Goal: Information Seeking & Learning: Learn about a topic

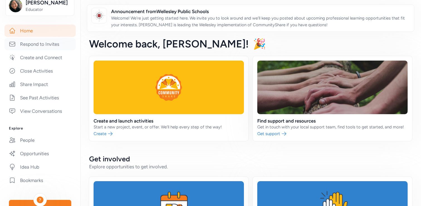
scroll to position [83, 0]
click at [39, 134] on link "People" at bounding box center [39, 139] width 71 height 12
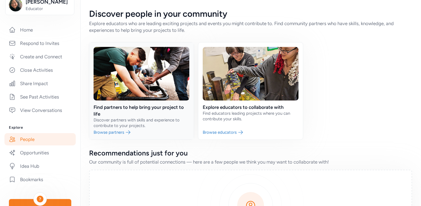
scroll to position [0, 0]
click at [158, 121] on link at bounding box center [141, 90] width 105 height 97
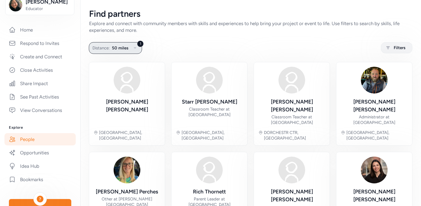
click at [126, 45] on span "50 miles" at bounding box center [120, 48] width 16 height 7
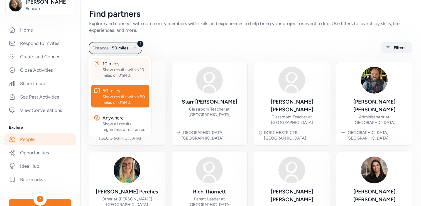
click at [121, 69] on div "Show results within 10 miles of 01940." at bounding box center [124, 72] width 45 height 11
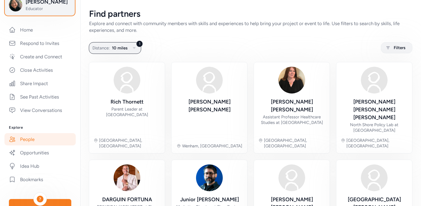
click at [49, 11] on button "Lisa Fox Educator" at bounding box center [39, 4] width 69 height 21
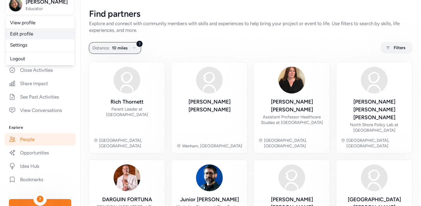
click at [44, 31] on link "Edit profile" at bounding box center [40, 33] width 69 height 11
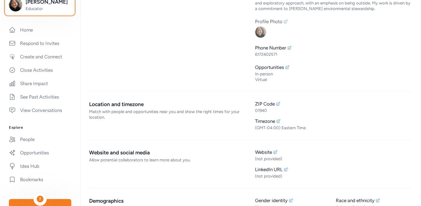
scroll to position [97, 0]
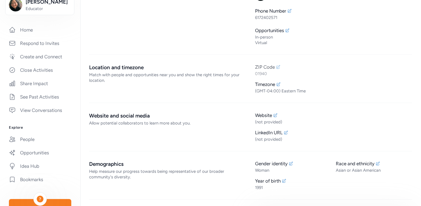
click at [278, 67] on icon at bounding box center [279, 67] width 4 height 4
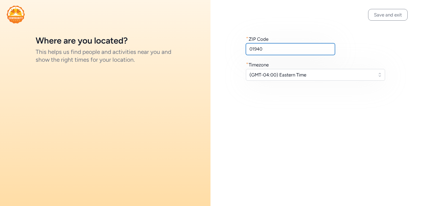
click at [272, 51] on input "01940" at bounding box center [290, 49] width 89 height 12
type input "02481"
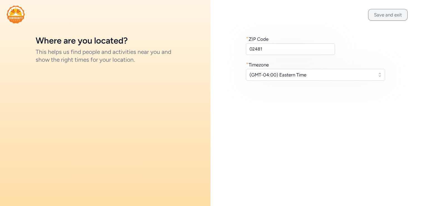
click at [381, 9] on button "Save and exit" at bounding box center [388, 15] width 40 height 12
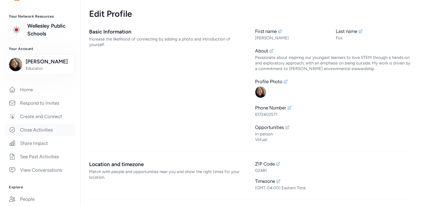
scroll to position [25, 0]
click at [42, 118] on link "Create and Connect" at bounding box center [39, 115] width 71 height 12
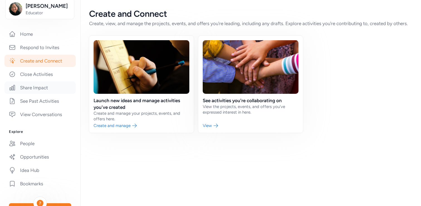
scroll to position [79, 0]
click at [33, 143] on link "People" at bounding box center [39, 144] width 71 height 12
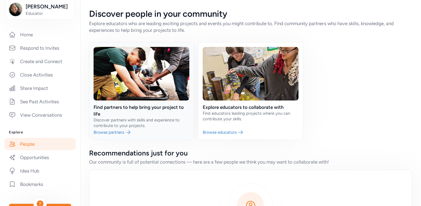
scroll to position [2, 0]
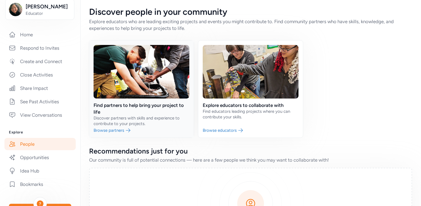
click at [155, 107] on link at bounding box center [141, 88] width 105 height 97
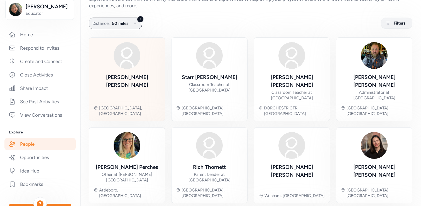
scroll to position [25, 0]
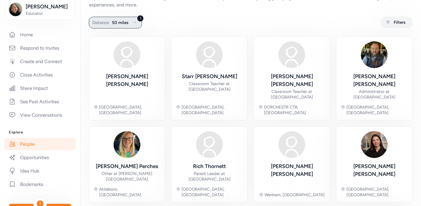
click at [125, 28] on button "1 Distance: 50 miles" at bounding box center [115, 23] width 53 height 12
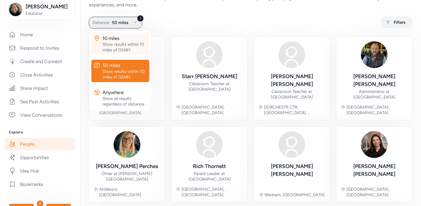
click at [119, 52] on div "Show results within 10 miles of 02481." at bounding box center [124, 46] width 45 height 11
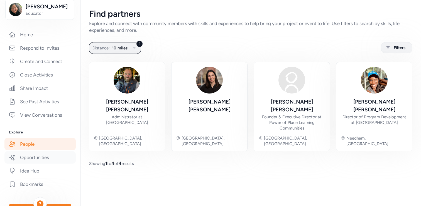
click at [33, 157] on link "Opportunities" at bounding box center [39, 157] width 71 height 12
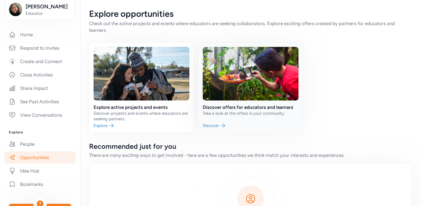
click at [219, 107] on link at bounding box center [250, 87] width 105 height 90
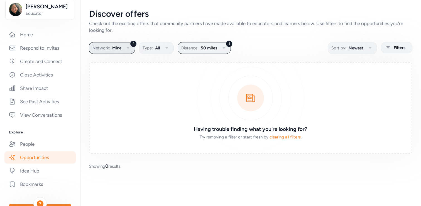
click at [127, 49] on icon "button" at bounding box center [128, 48] width 7 height 7
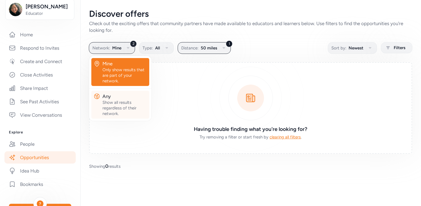
click at [115, 94] on div "Any" at bounding box center [124, 96] width 45 height 7
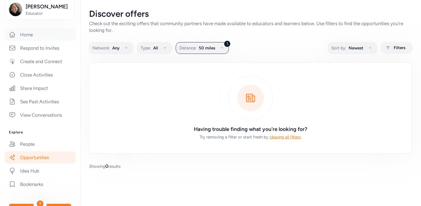
click at [36, 38] on link "Home" at bounding box center [39, 34] width 71 height 12
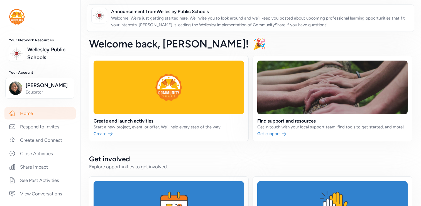
click at [18, 16] on img at bounding box center [17, 17] width 16 height 16
click at [18, 14] on img at bounding box center [17, 17] width 16 height 16
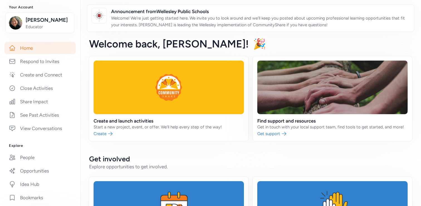
scroll to position [136, 0]
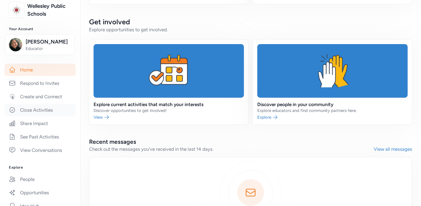
scroll to position [43, 0]
click at [42, 70] on link "Home" at bounding box center [39, 70] width 71 height 12
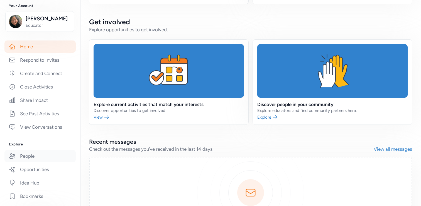
scroll to position [64, 0]
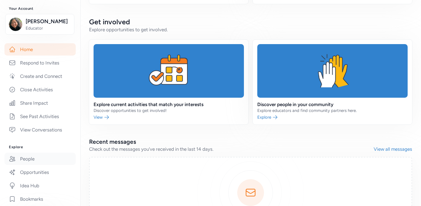
click at [33, 154] on link "People" at bounding box center [39, 158] width 71 height 12
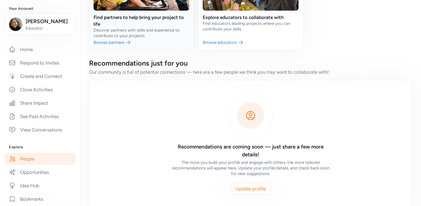
scroll to position [90, 0]
click at [51, 173] on link "Opportunities" at bounding box center [39, 172] width 71 height 12
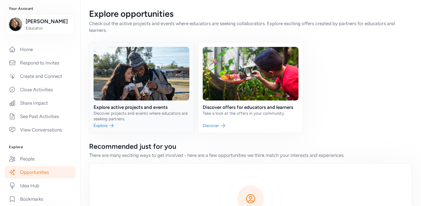
click at [152, 119] on link at bounding box center [141, 87] width 105 height 90
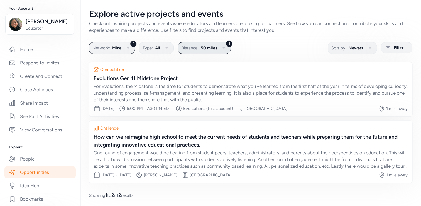
click at [202, 49] on span "50 miles" at bounding box center [209, 48] width 16 height 7
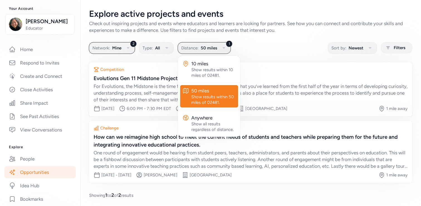
click at [253, 45] on div "2 Network: Mine Type: All 1 Distance: 50 miles 10 miles Show results within 10 …" at bounding box center [250, 47] width 323 height 11
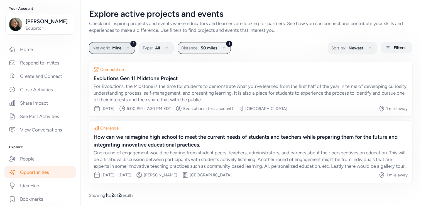
click at [124, 48] on button "2 Network: Mine" at bounding box center [112, 48] width 46 height 12
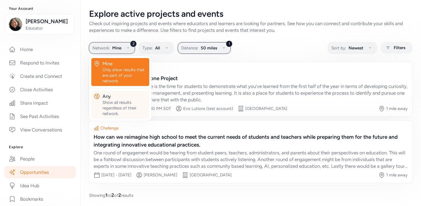
click at [131, 102] on div "Show all results regardless of their network." at bounding box center [124, 107] width 45 height 17
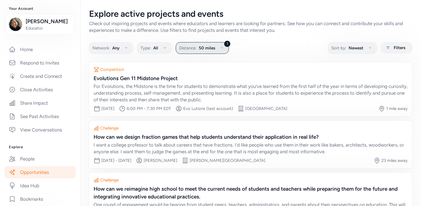
click at [191, 45] on span "Distance:" at bounding box center [187, 48] width 17 height 7
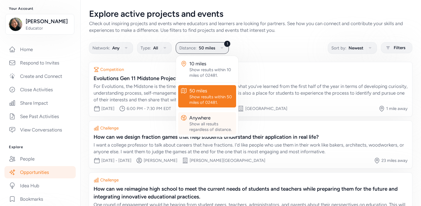
click at [204, 118] on div "Anywhere" at bounding box center [211, 117] width 45 height 7
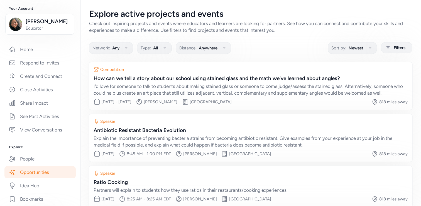
click at [260, 30] on div "Check out inspiring projects and events where educators and learners are lookin…" at bounding box center [250, 26] width 323 height 13
